Goal: Information Seeking & Learning: Learn about a topic

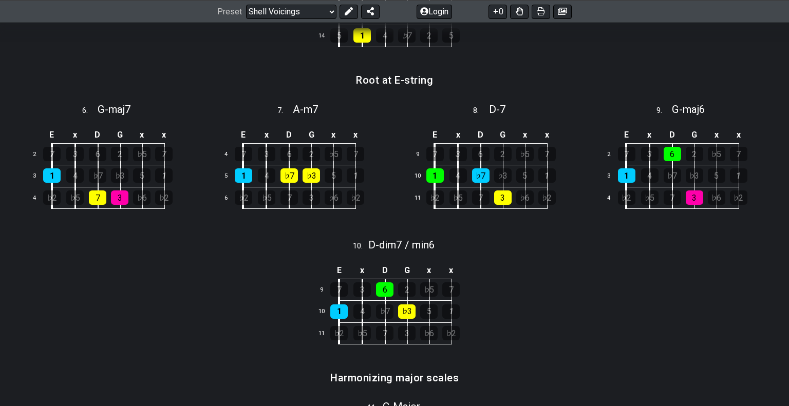
scroll to position [538, 0]
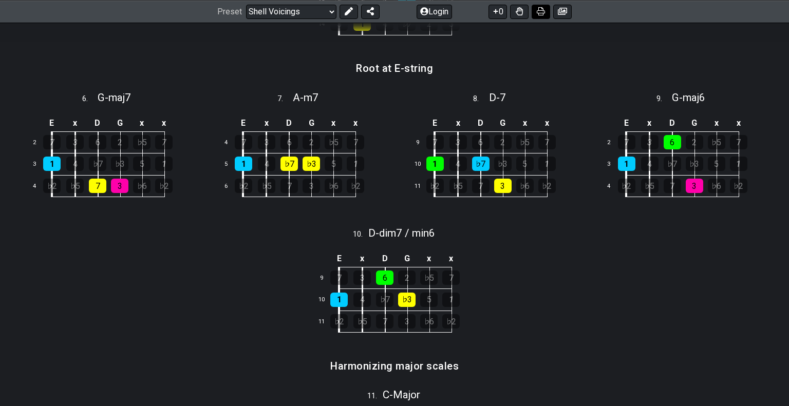
click at [540, 9] on icon at bounding box center [541, 11] width 8 height 8
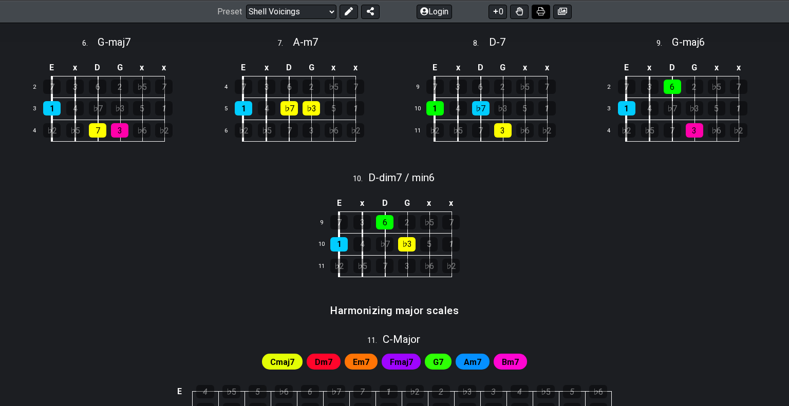
scroll to position [594, 0]
click at [310, 15] on select "Welcome to #fretflip! Initial Preset Custom Preset Minor Pentatonic Major Penta…" at bounding box center [291, 11] width 90 height 14
click at [246, 18] on select "Welcome to #fretflip! Initial Preset Custom Preset Minor Pentatonic Major Penta…" at bounding box center [291, 11] width 90 height 14
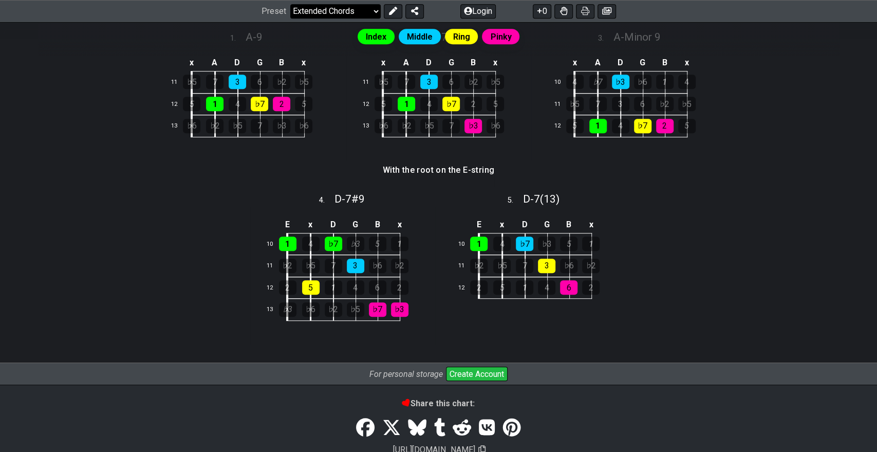
scroll to position [347, 0]
click at [372, 11] on select "Welcome to #fretflip! Initial Preset Custom Preset Minor Pentatonic Major Penta…" at bounding box center [335, 11] width 90 height 14
click at [290, 18] on select "Welcome to #fretflip! Initial Preset Custom Preset Minor Pentatonic Major Penta…" at bounding box center [335, 11] width 90 height 14
select select "/movable-7th-chords"
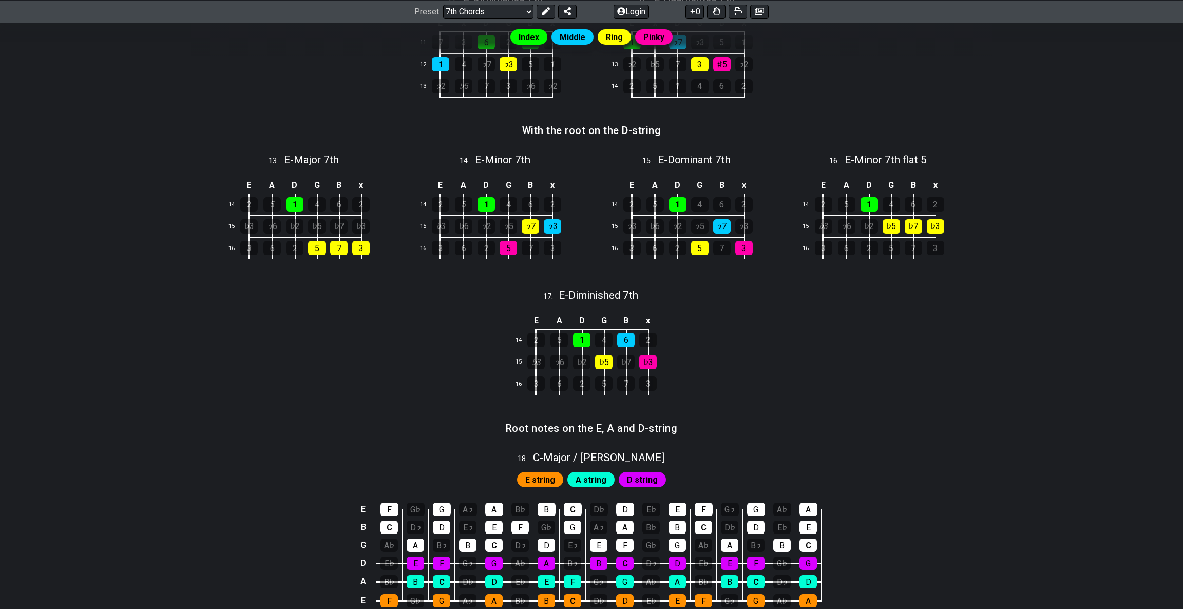
scroll to position [858, 0]
